Goal: Task Accomplishment & Management: Complete application form

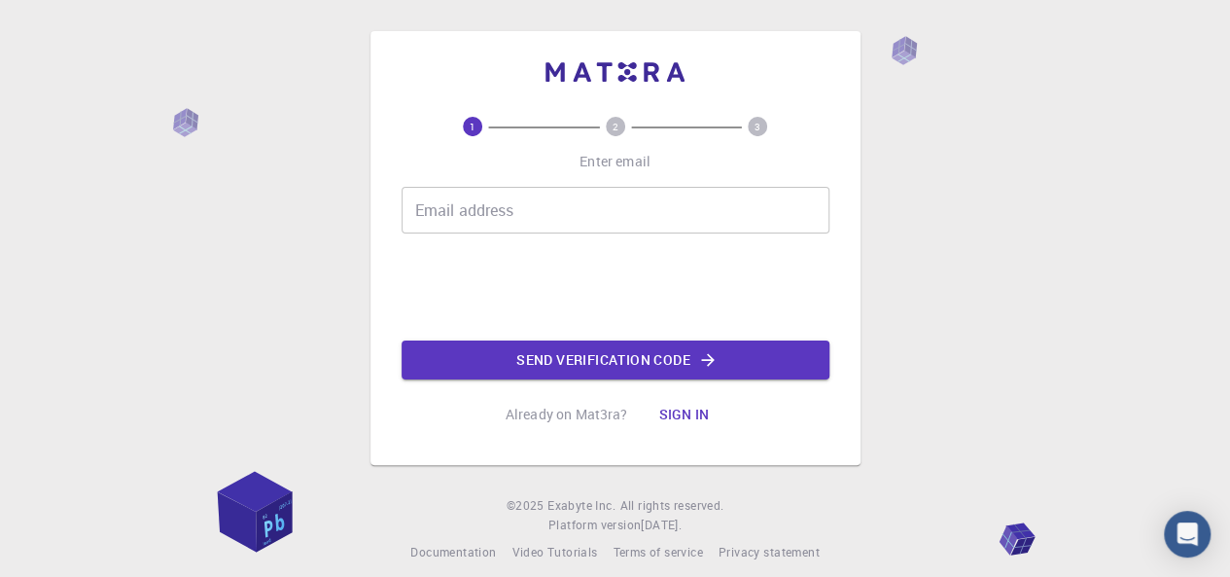
click at [501, 229] on input "Email address" at bounding box center [616, 210] width 428 height 47
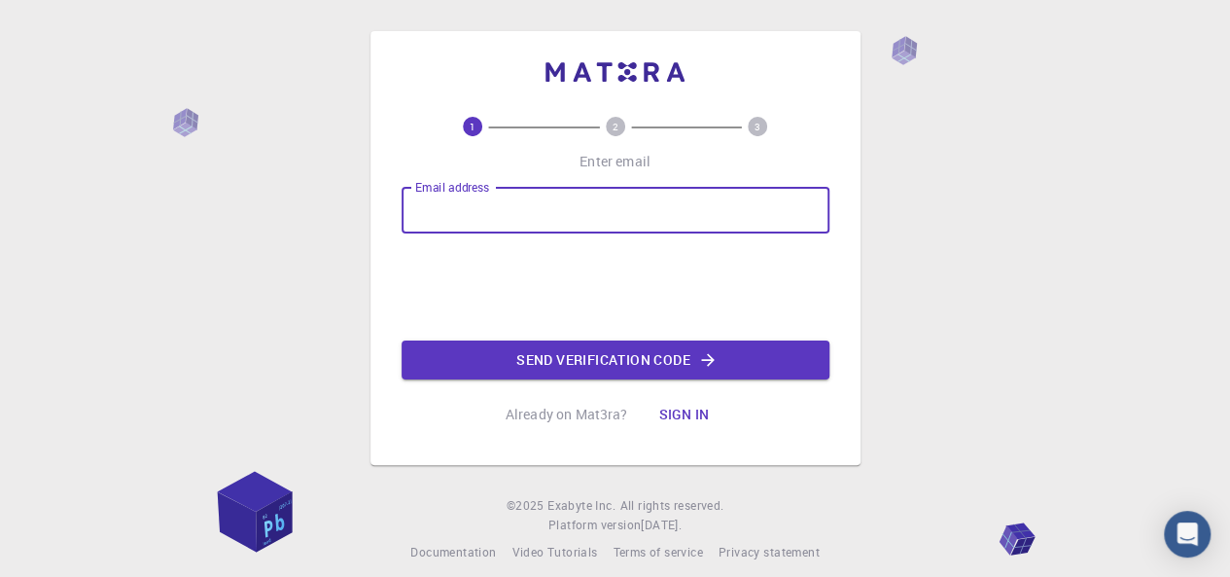
type input "[EMAIL_ADDRESS][DOMAIN_NAME]"
click at [543, 366] on button "Send verification code" at bounding box center [616, 359] width 428 height 39
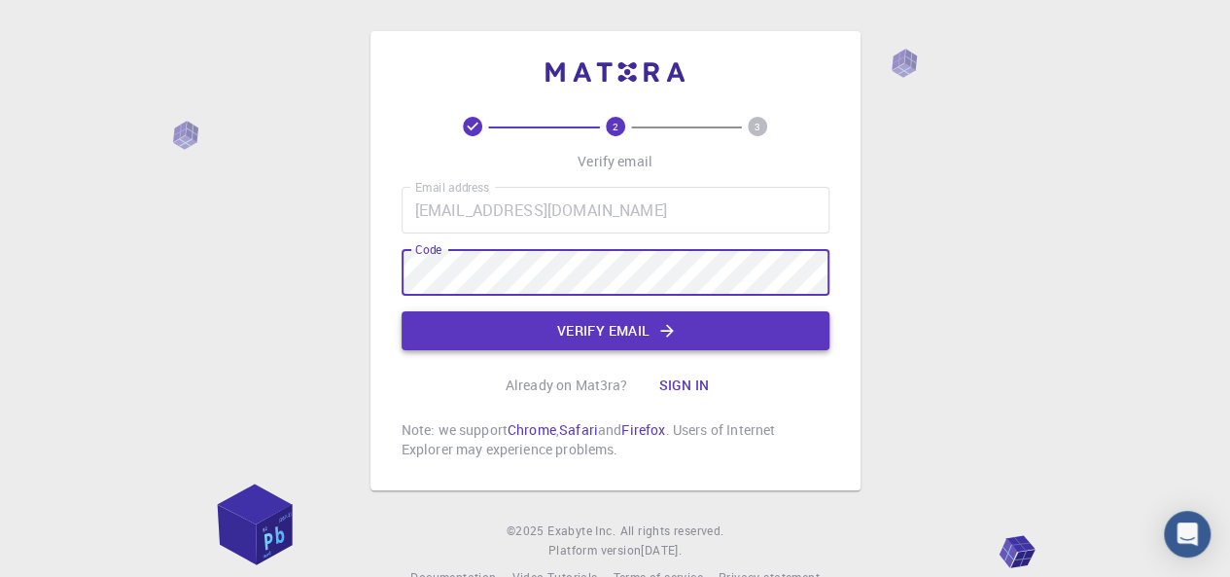
click at [511, 318] on button "Verify email" at bounding box center [616, 330] width 428 height 39
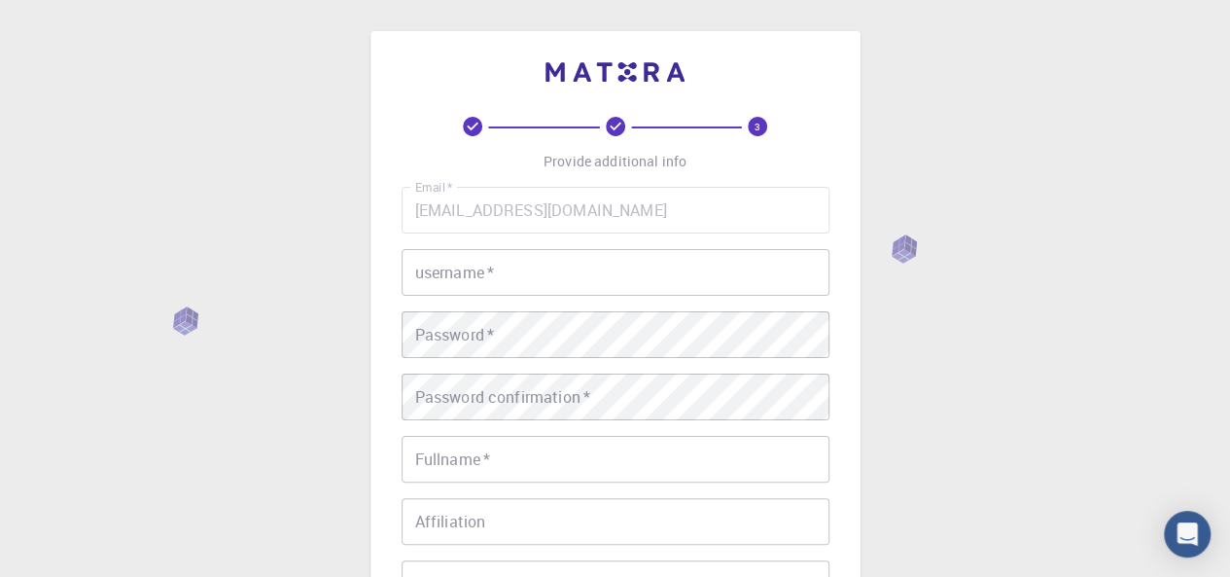
click at [541, 277] on input "username   *" at bounding box center [616, 272] width 428 height 47
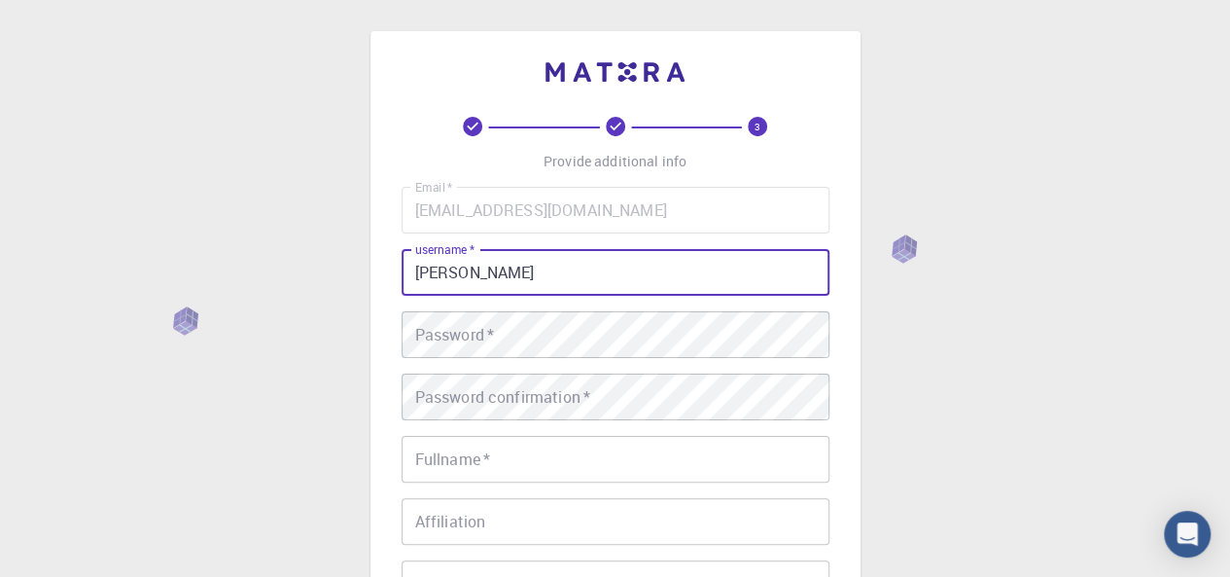
type input "[PERSON_NAME]"
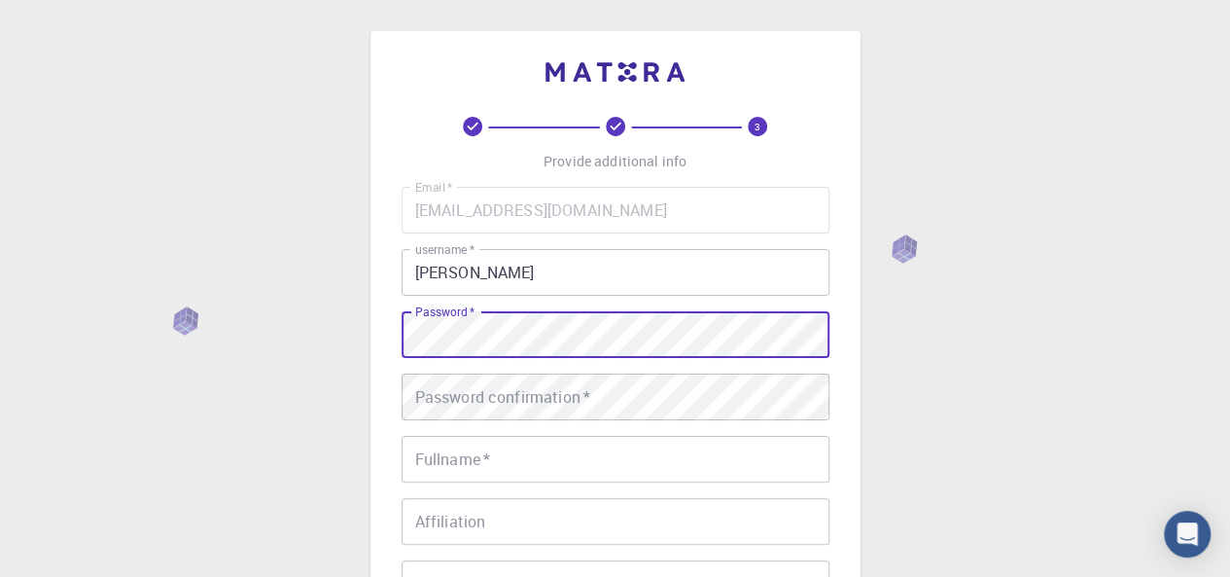
click at [537, 395] on div "Password confirmation   * Password confirmation   *" at bounding box center [616, 397] width 428 height 47
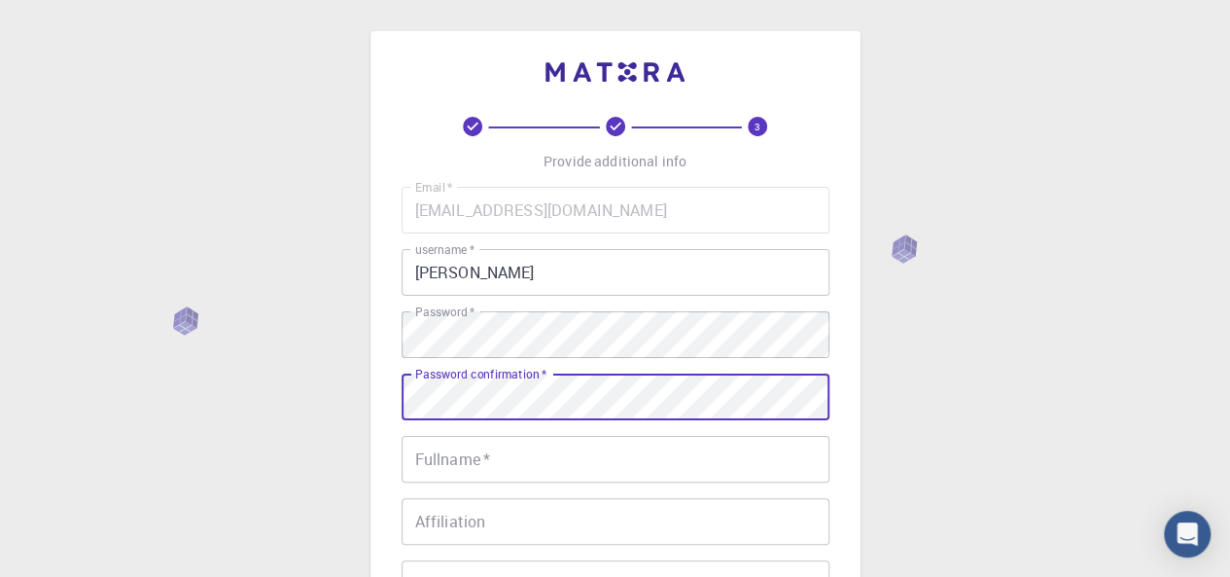
click at [552, 447] on input "Fullname   *" at bounding box center [616, 459] width 428 height 47
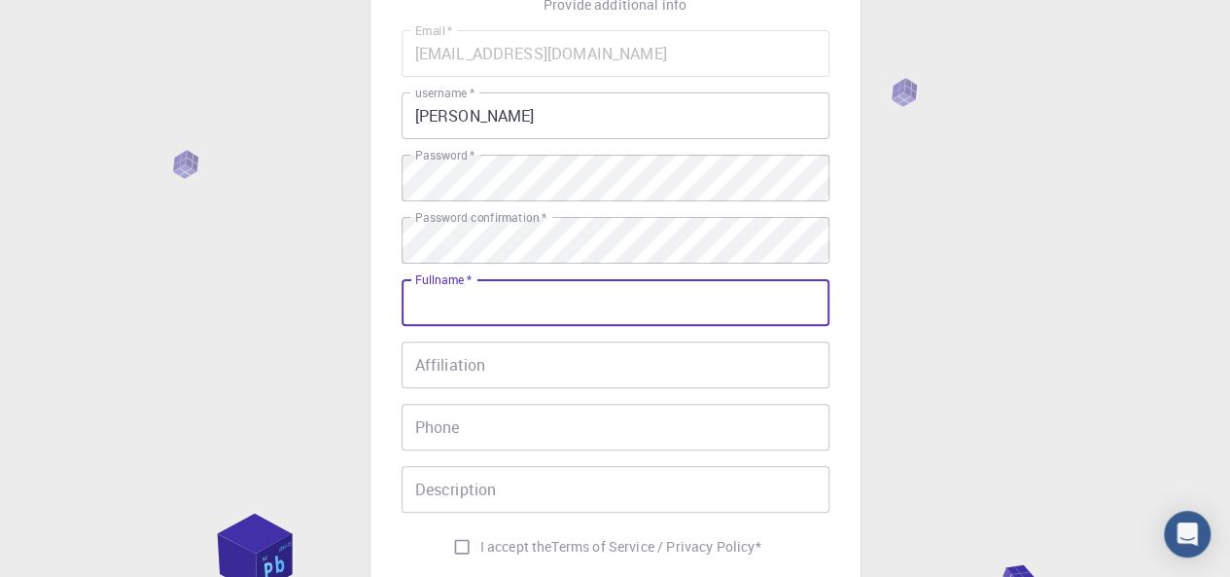
scroll to position [185, 0]
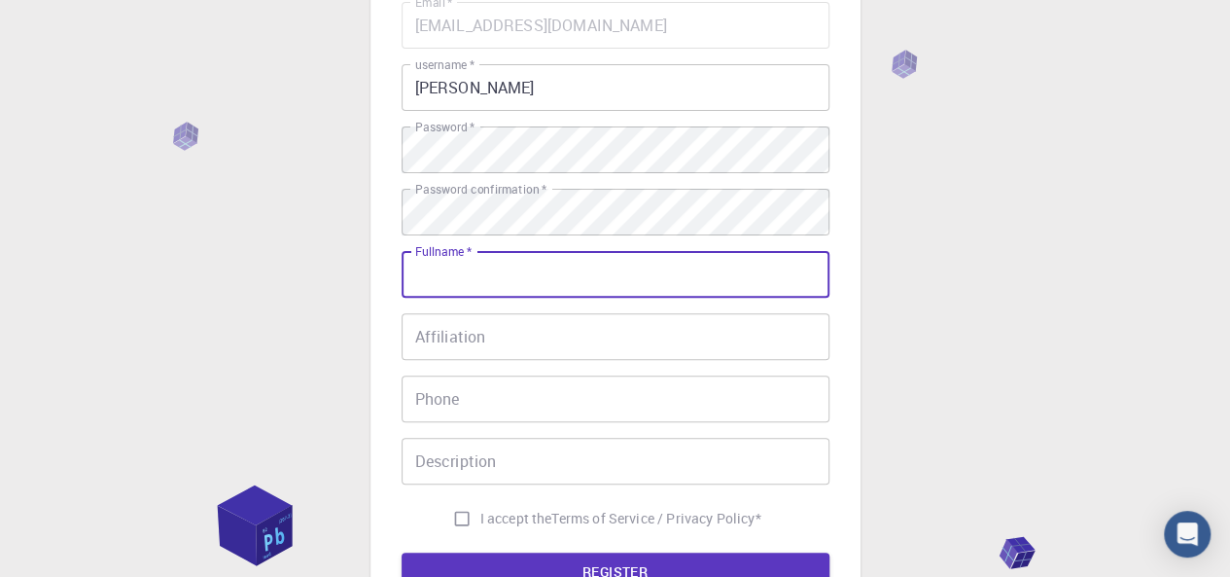
click at [685, 271] on input "Fullname   *" at bounding box center [616, 274] width 428 height 47
type input "[PERSON_NAME]"
type input "0663447940"
click at [535, 335] on input "Affiliation" at bounding box center [616, 336] width 428 height 47
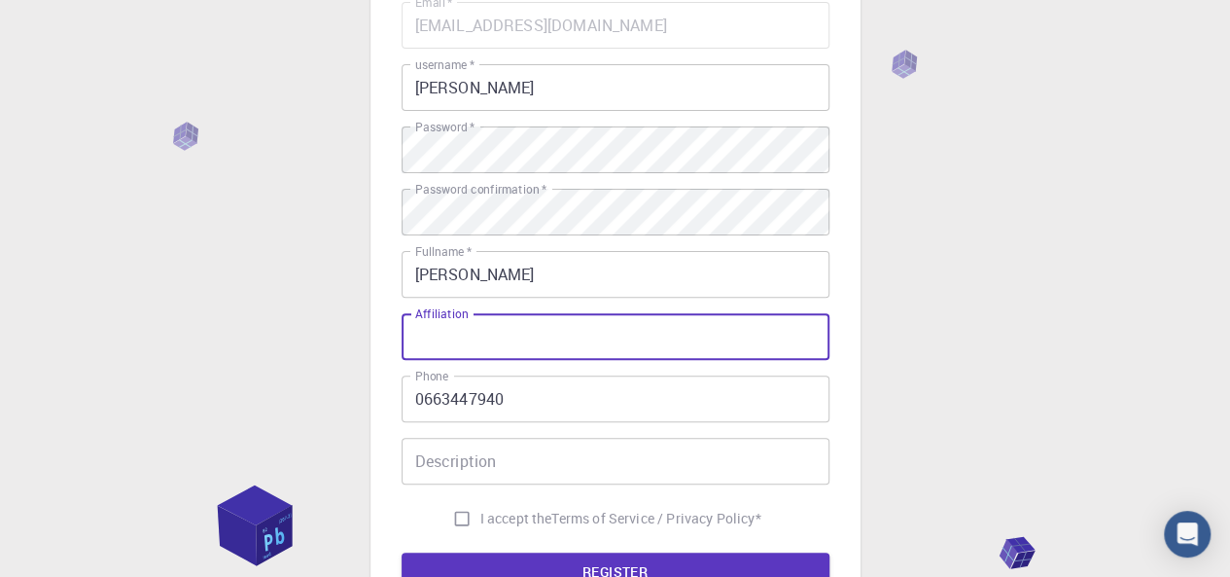
click at [752, 437] on div "Email   * [EMAIL_ADDRESS][DOMAIN_NAME] Email   * username   * [PERSON_NAME] use…" at bounding box center [616, 269] width 428 height 535
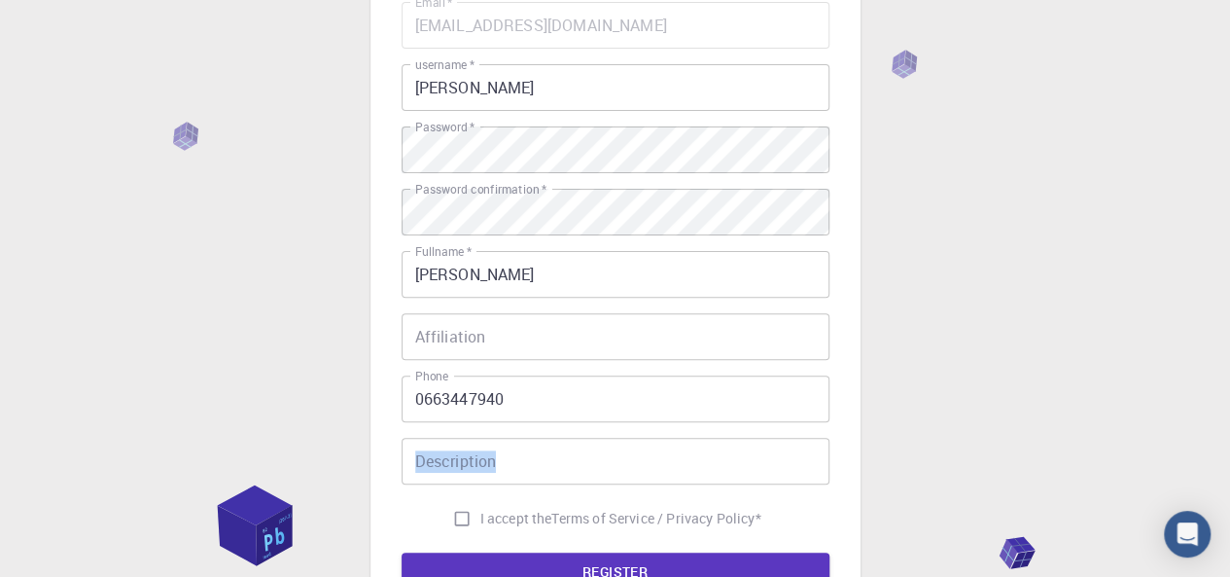
click at [960, 389] on div "3 Provide additional info Email   * [EMAIL_ADDRESS][DOMAIN_NAME] Email   * user…" at bounding box center [615, 310] width 1230 height 990
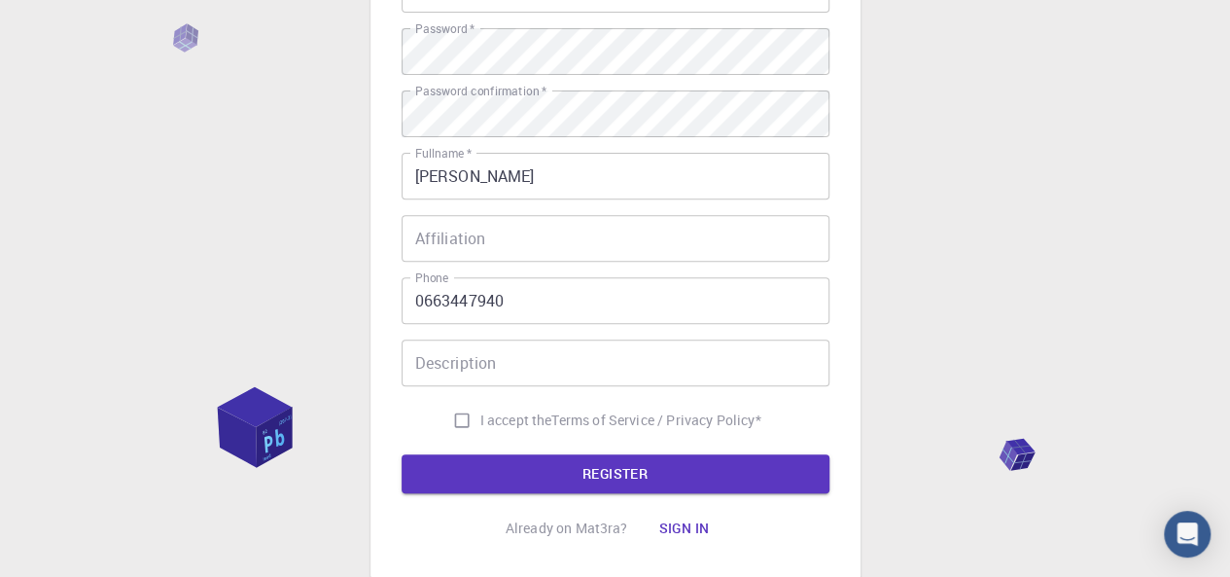
scroll to position [352, 0]
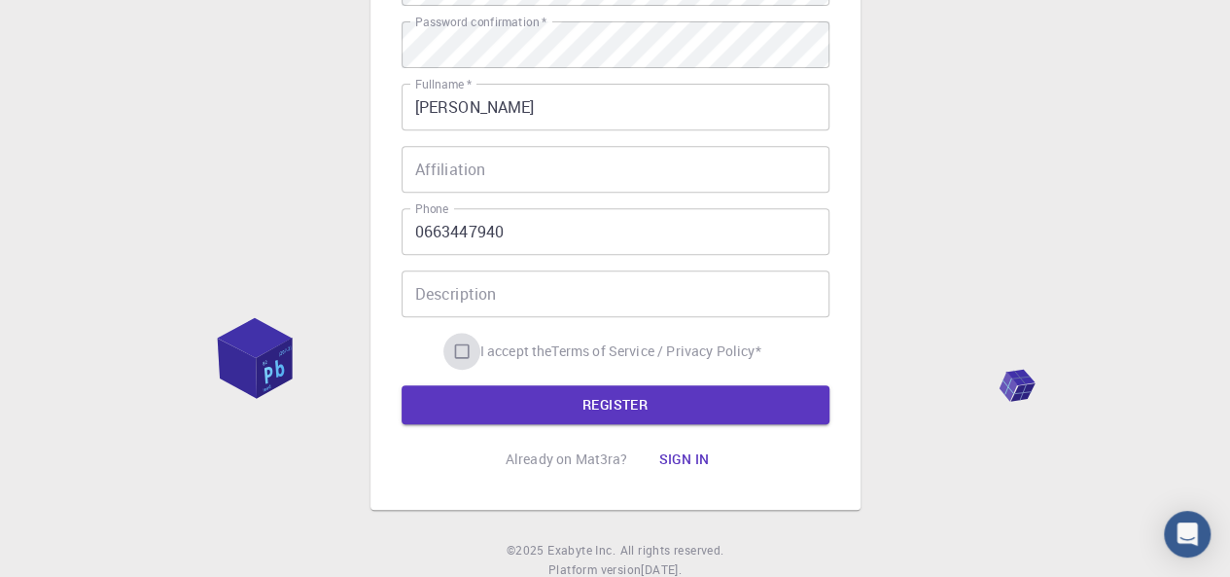
click at [457, 364] on input "I accept the Terms of Service / Privacy Policy *" at bounding box center [462, 351] width 37 height 37
checkbox input "true"
click at [484, 391] on button "REGISTER" at bounding box center [616, 404] width 428 height 39
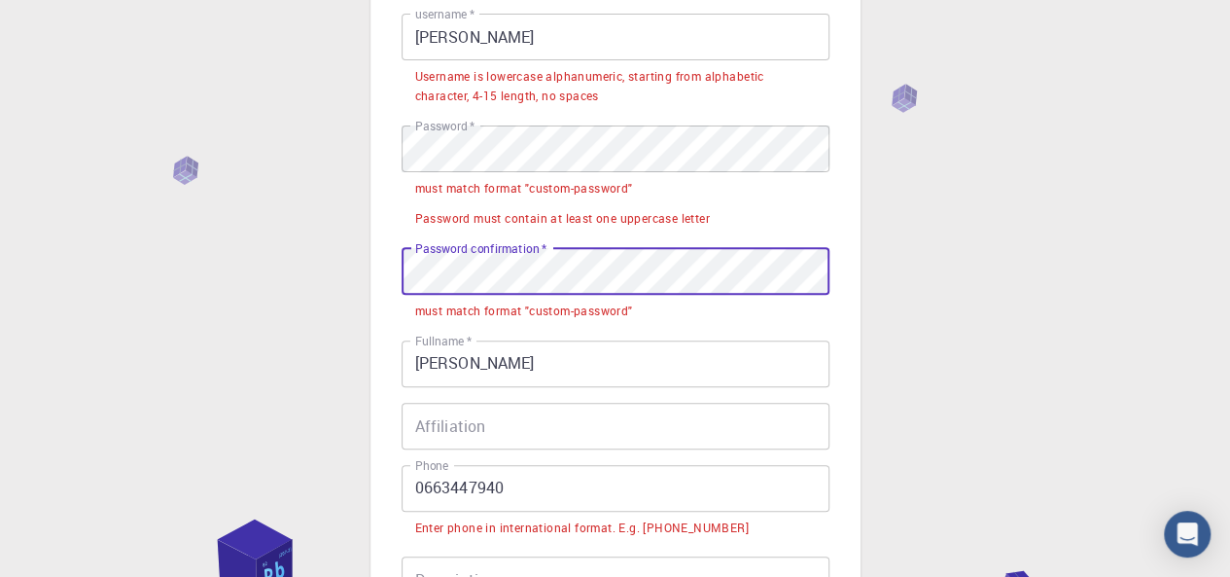
scroll to position [226, 0]
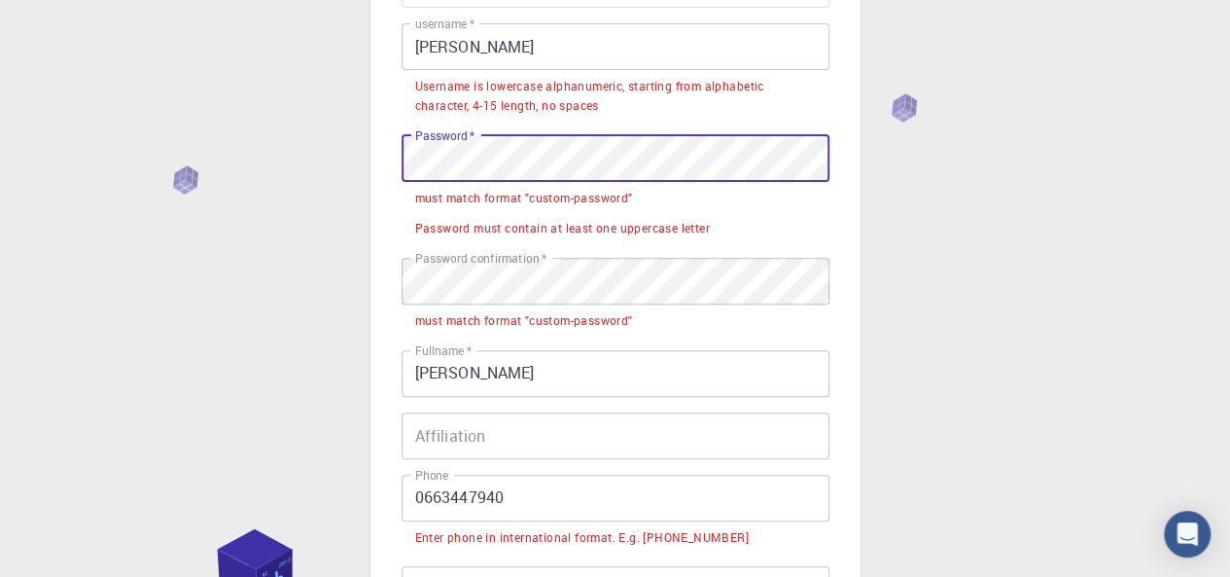
click at [574, 50] on input "[PERSON_NAME]" at bounding box center [616, 46] width 428 height 47
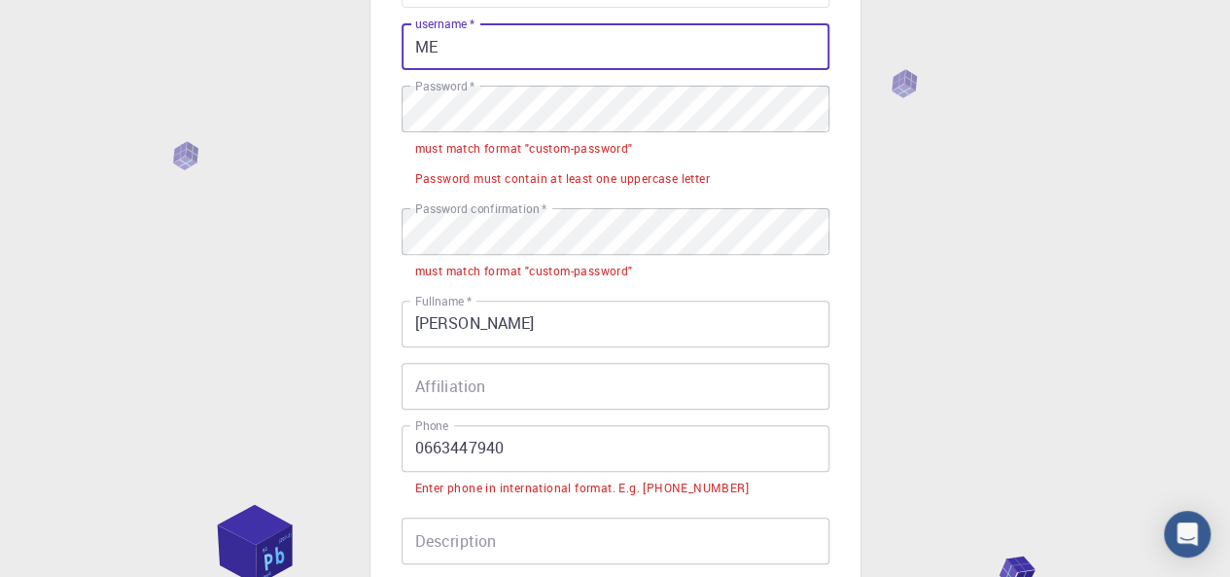
type input "M"
type input "sas33"
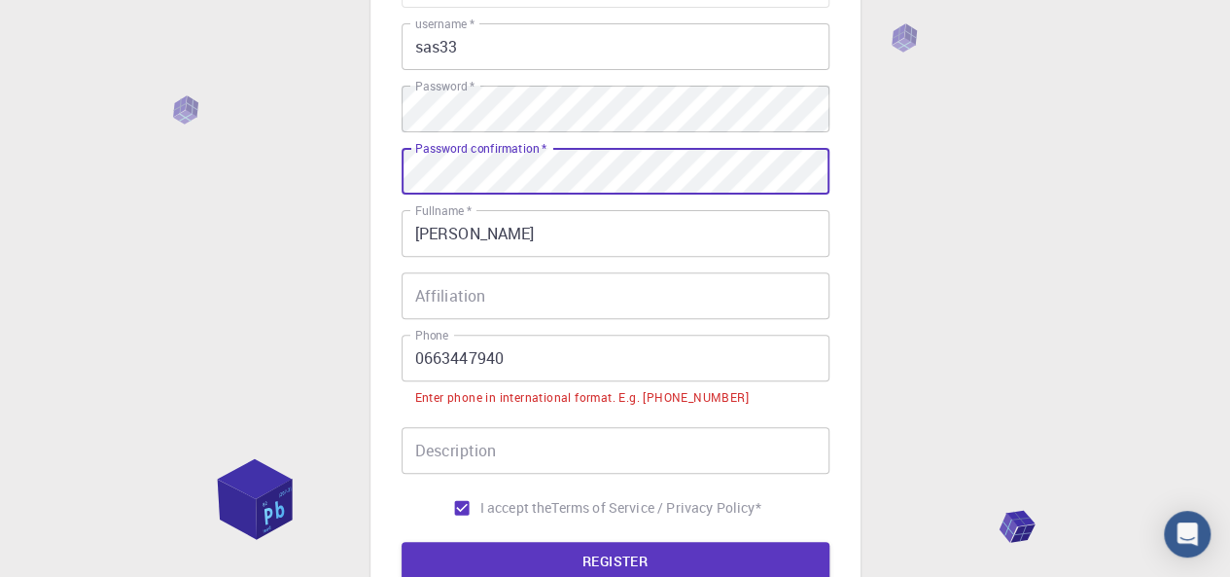
click at [420, 365] on input "0663447940" at bounding box center [616, 358] width 428 height 47
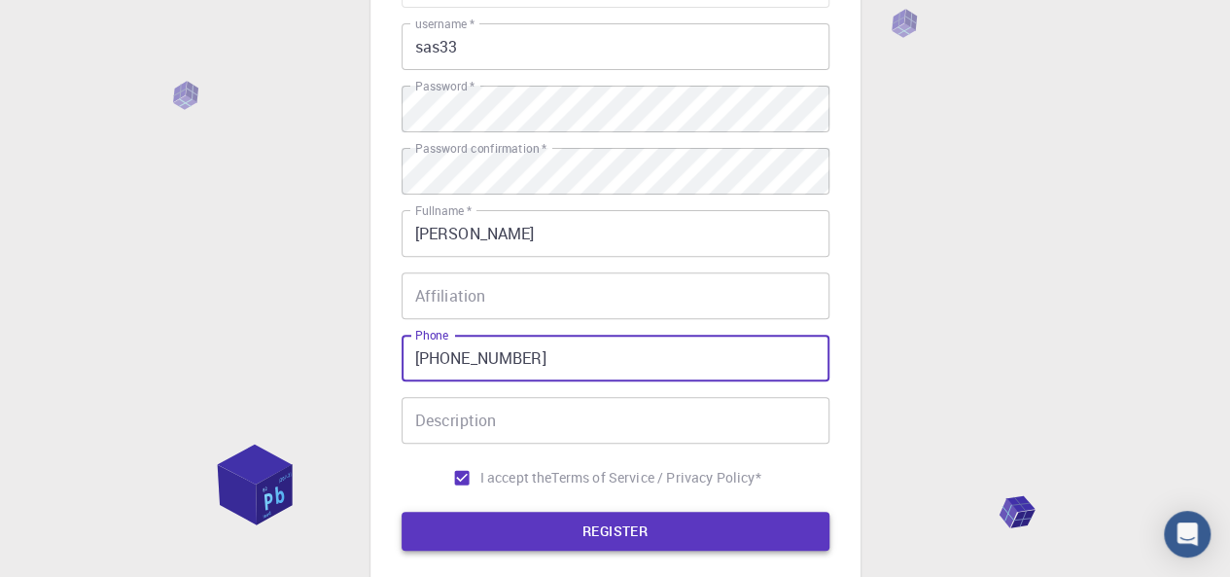
click at [622, 534] on button "REGISTER" at bounding box center [616, 531] width 428 height 39
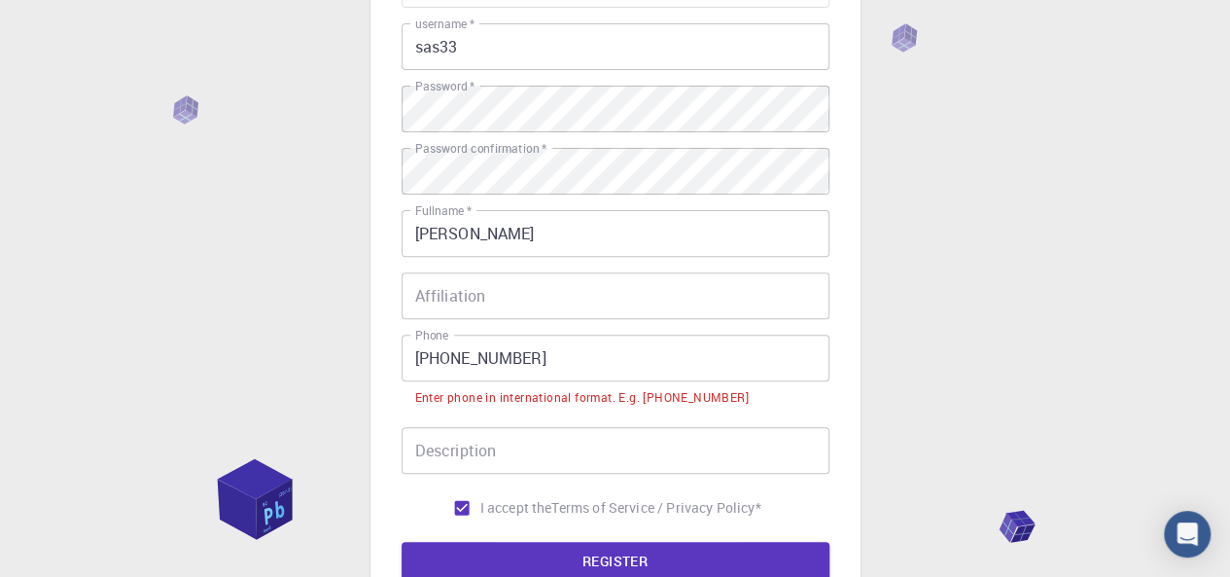
click at [455, 358] on input "[PHONE_NUMBER]" at bounding box center [616, 358] width 428 height 47
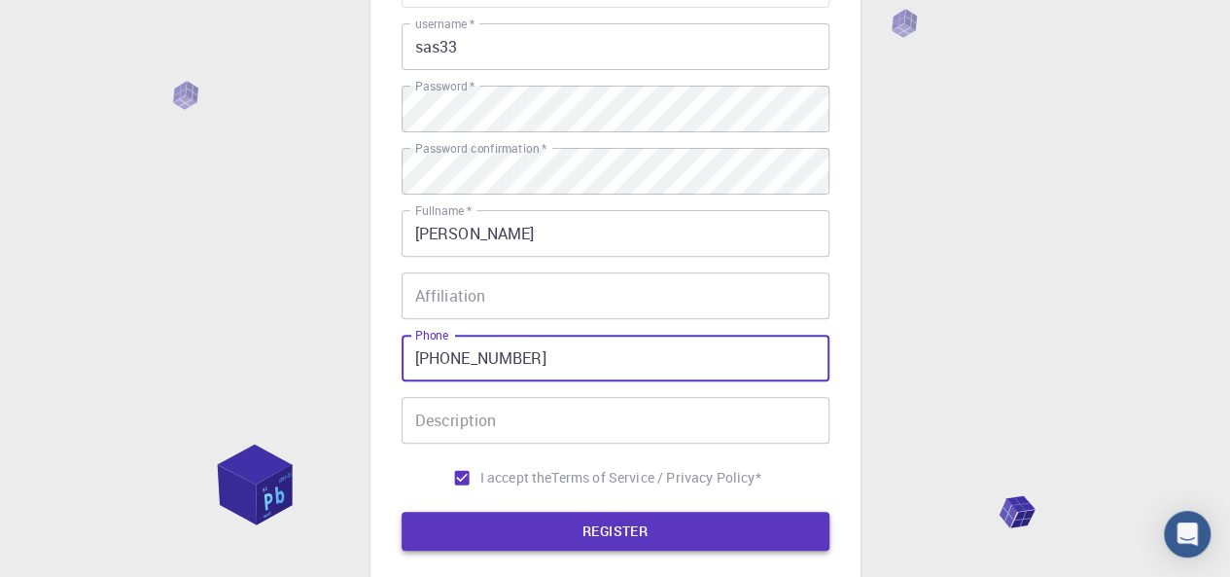
type input "[PHONE_NUMBER]"
click at [612, 545] on button "REGISTER" at bounding box center [616, 531] width 428 height 39
